Goal: Find contact information: Find contact information

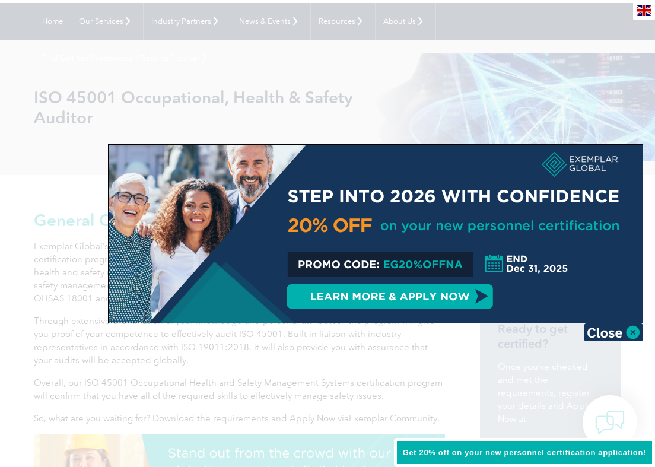
scroll to position [114, 0]
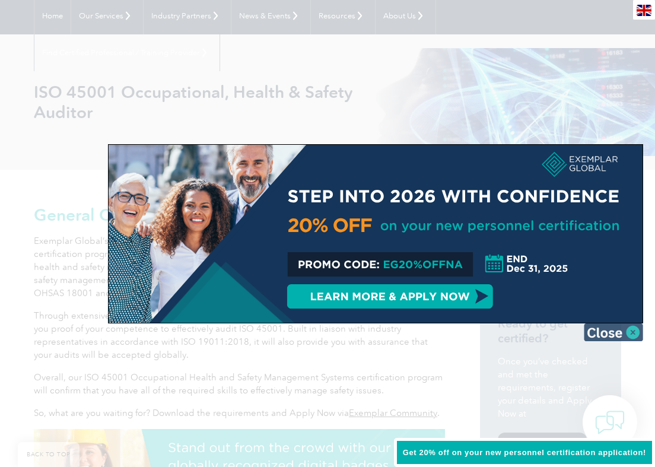
click at [631, 330] on img at bounding box center [613, 332] width 59 height 18
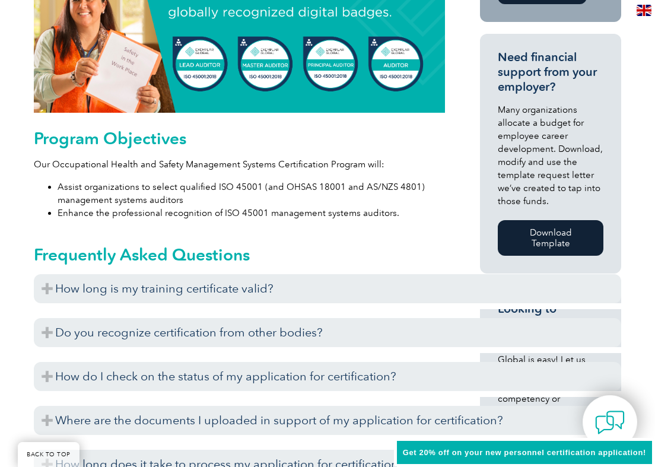
scroll to position [569, 0]
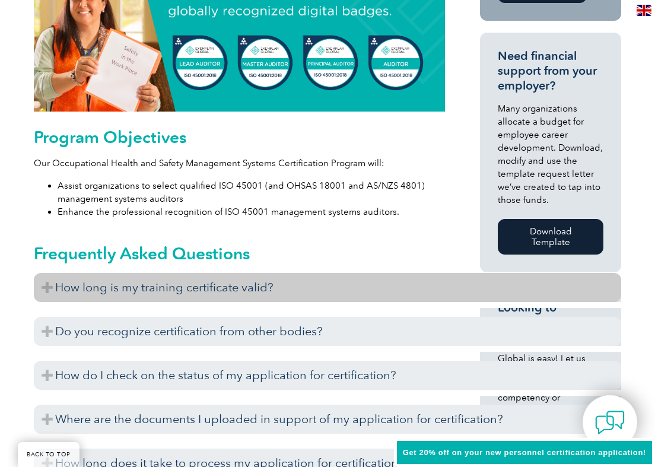
click at [49, 287] on h3 "How long is my training certificate valid?" at bounding box center [328, 287] width 588 height 29
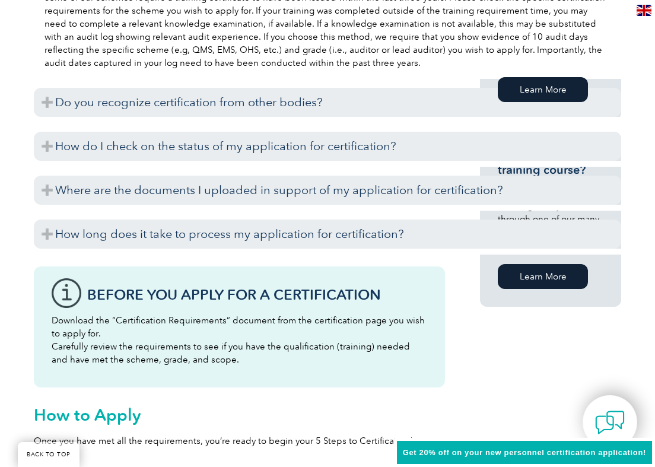
scroll to position [950, 0]
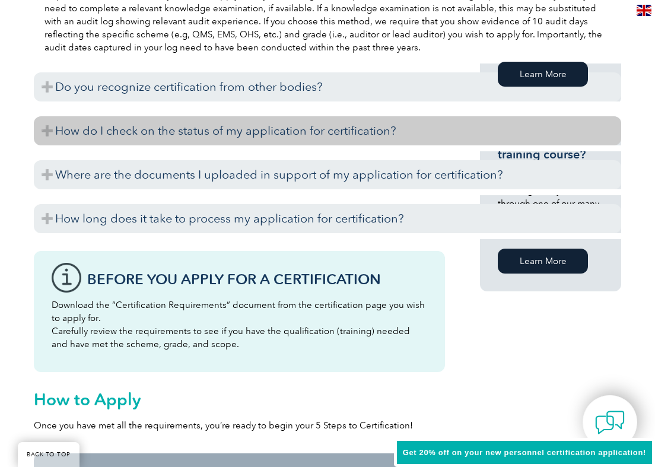
click at [59, 138] on h3 "How do I check on the status of my application for certification?" at bounding box center [328, 130] width 588 height 29
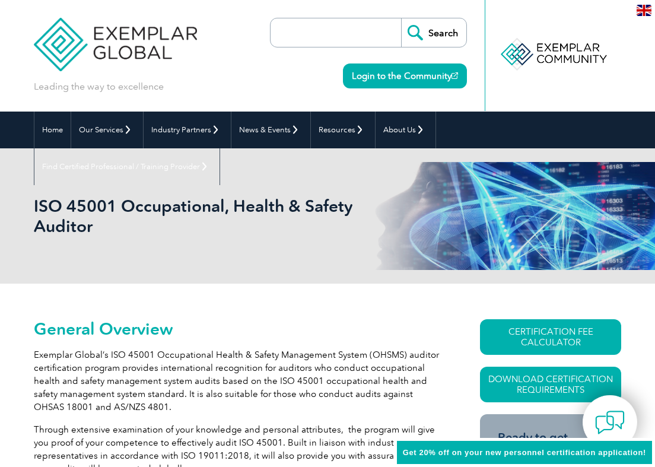
scroll to position [0, 0]
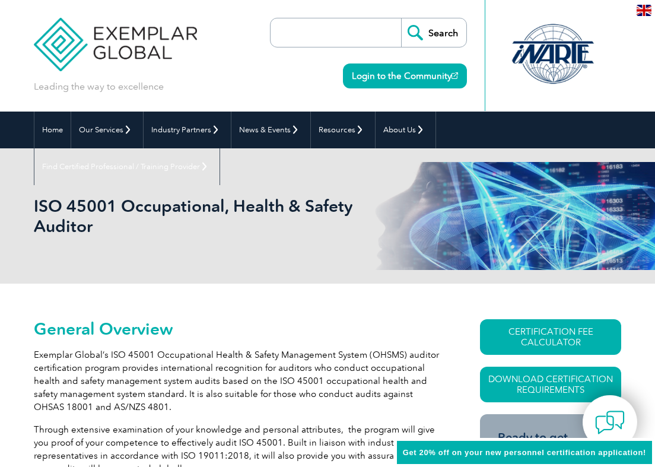
click at [646, 12] on img at bounding box center [644, 10] width 15 height 11
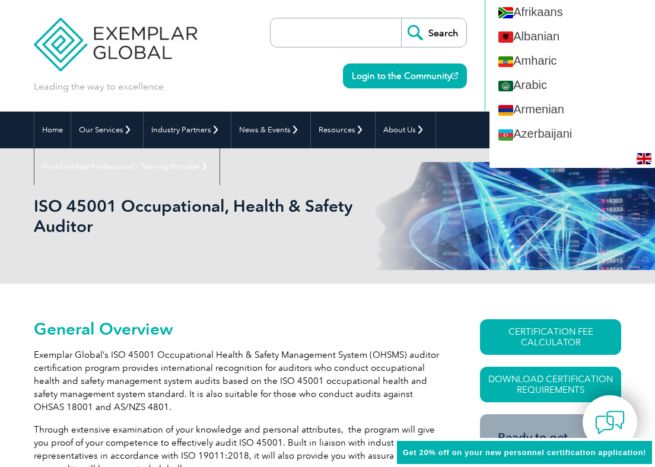
drag, startPoint x: 198, startPoint y: 33, endPoint x: 131, endPoint y: 33, distance: 67.7
click at [131, 33] on div "Leading the way to excellence Search" at bounding box center [328, 56] width 588 height 112
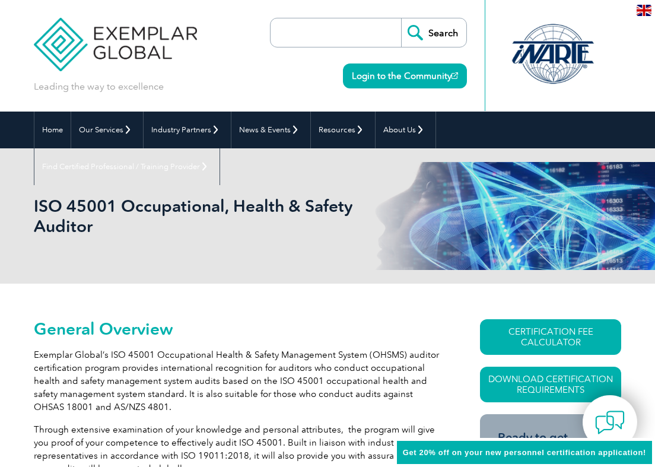
click at [357, 34] on input "search" at bounding box center [339, 32] width 125 height 28
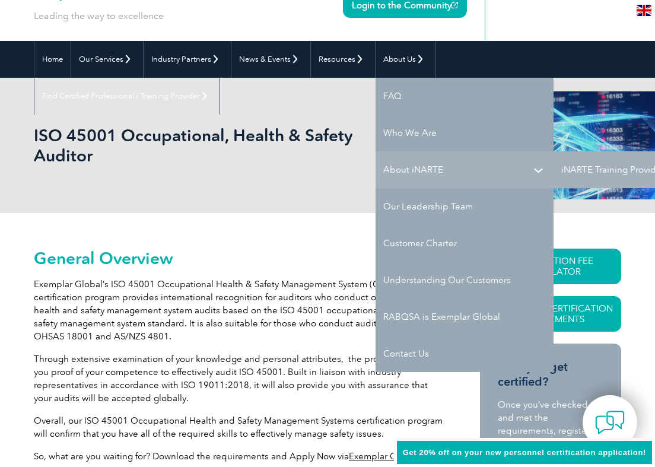
scroll to position [72, 0]
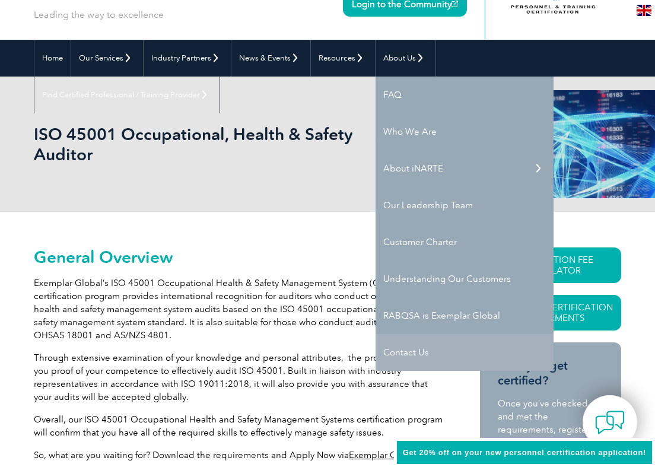
click at [412, 360] on link "Contact Us" at bounding box center [465, 352] width 178 height 37
click at [420, 356] on link "Contact Us" at bounding box center [465, 352] width 178 height 37
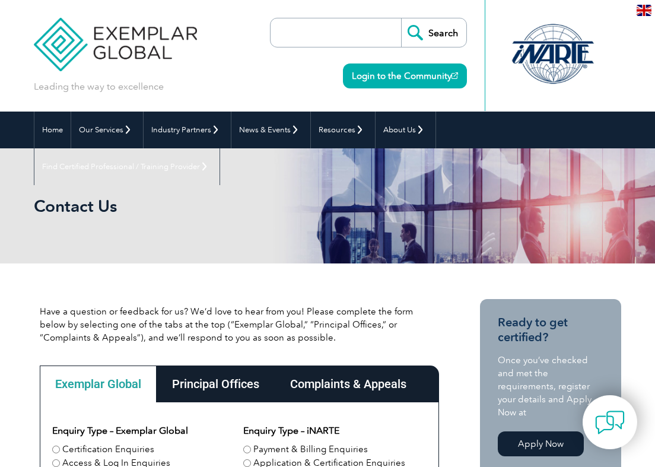
click at [229, 27] on div "Leading the way to excellence Search" at bounding box center [328, 56] width 588 height 112
click at [56, 128] on link "Home" at bounding box center [52, 130] width 36 height 37
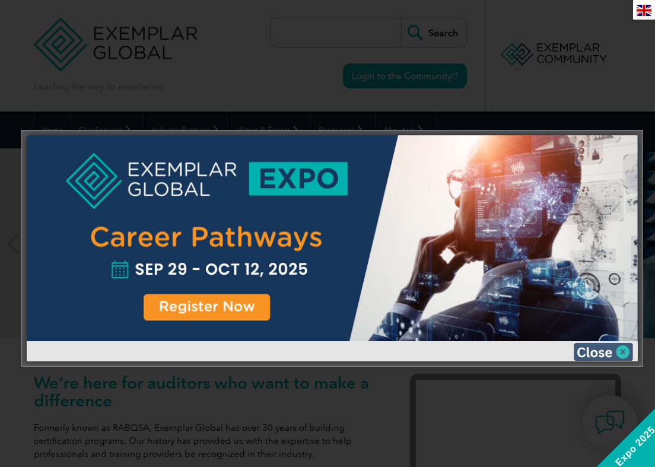
click at [617, 350] on img at bounding box center [603, 352] width 59 height 18
